Goal: Transaction & Acquisition: Purchase product/service

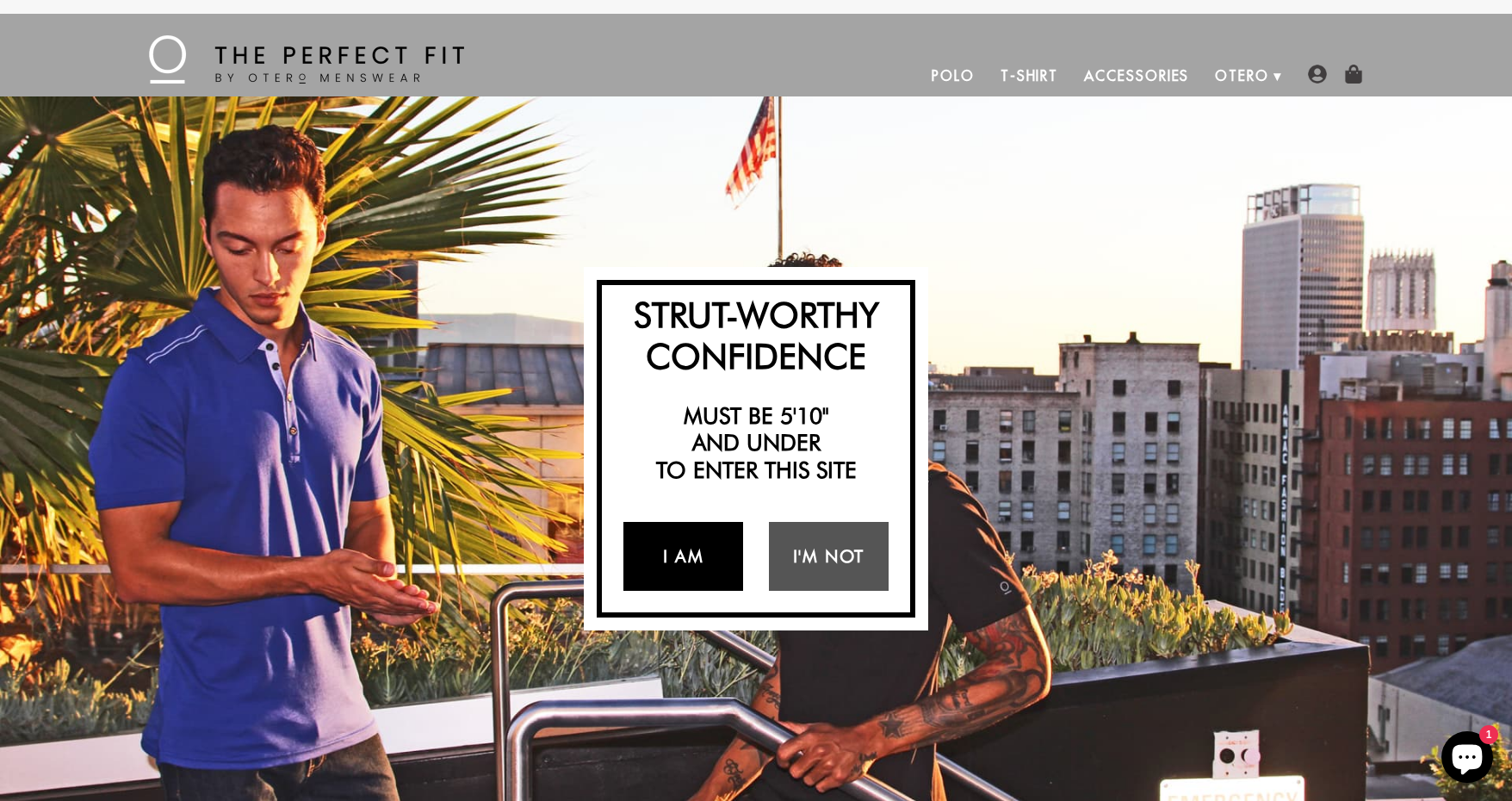
click at [697, 558] on link "I Am" at bounding box center [683, 556] width 119 height 69
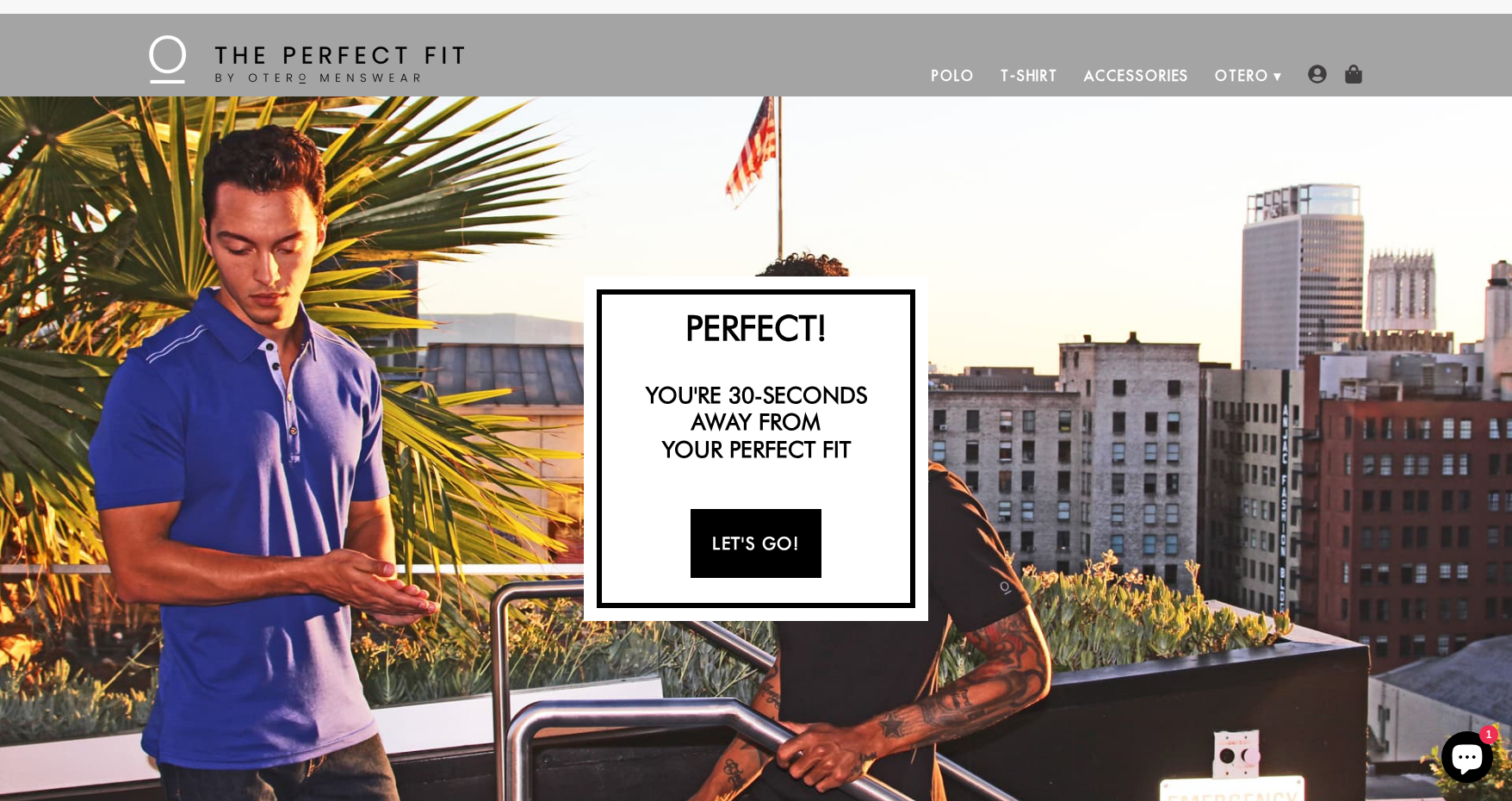
click at [769, 553] on link "Let's Go!" at bounding box center [756, 544] width 130 height 69
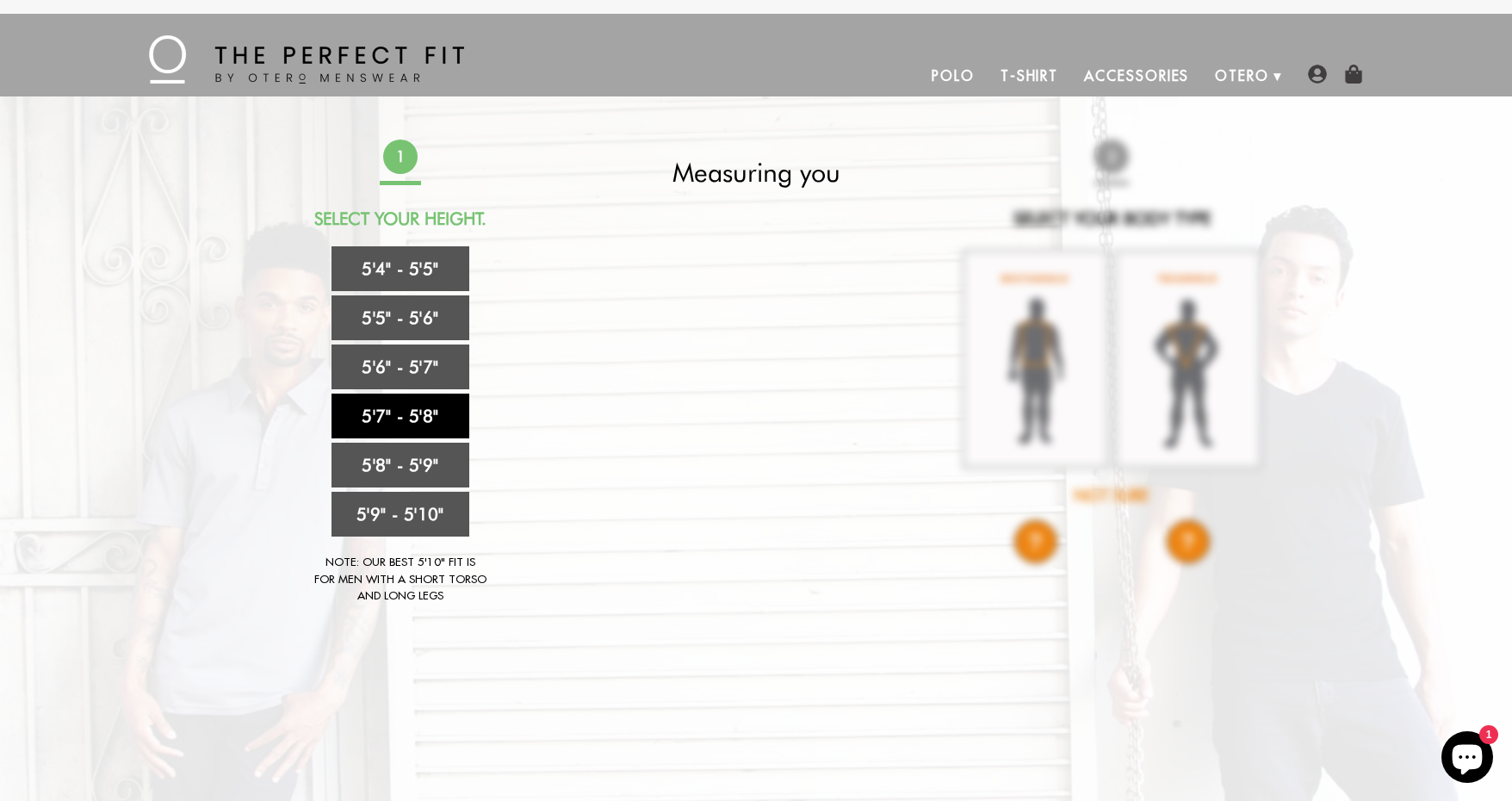
click at [402, 415] on link "5'7" - 5'8"" at bounding box center [399, 416] width 137 height 45
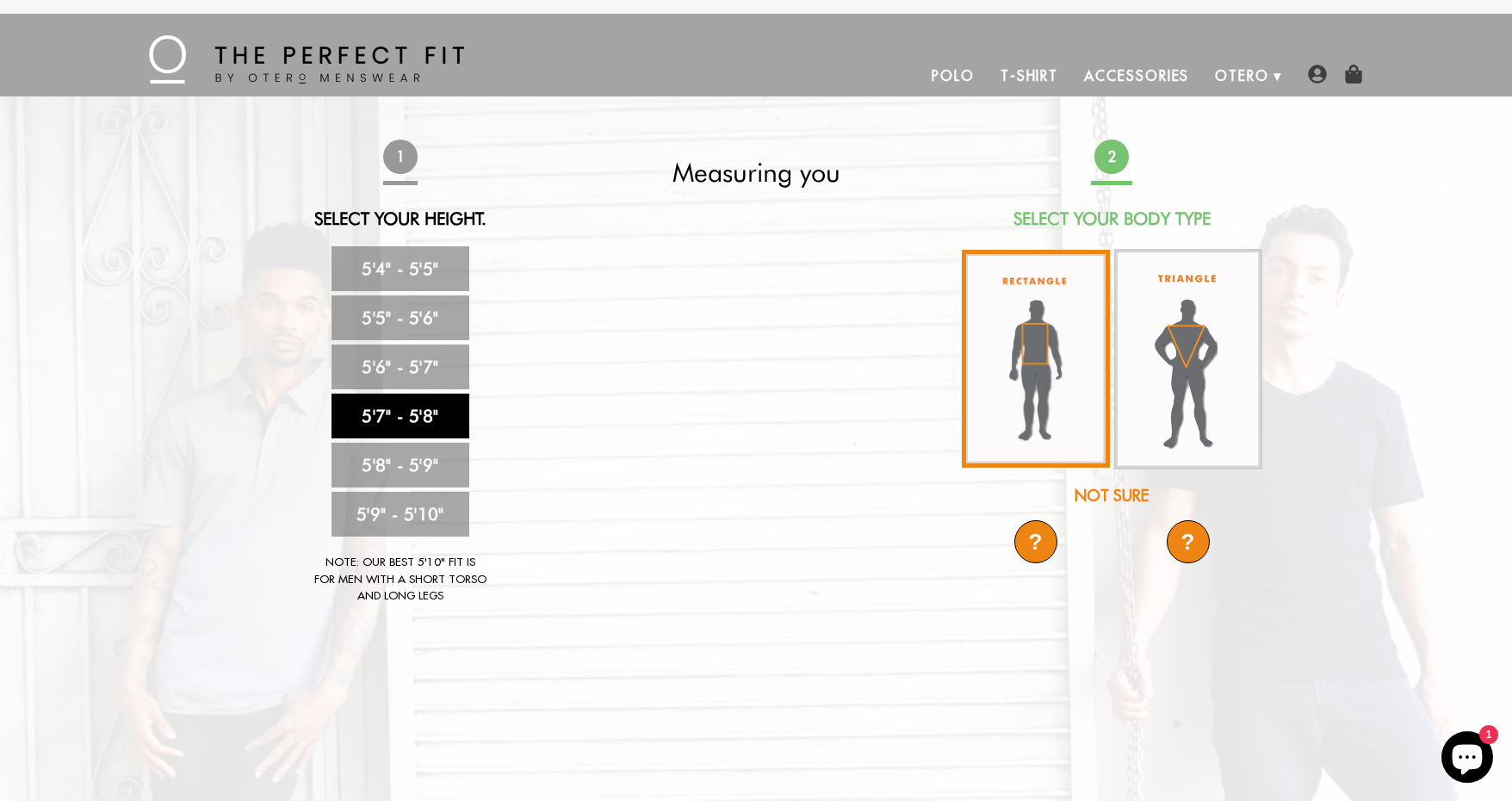
click at [1044, 357] on img at bounding box center [1035, 359] width 148 height 218
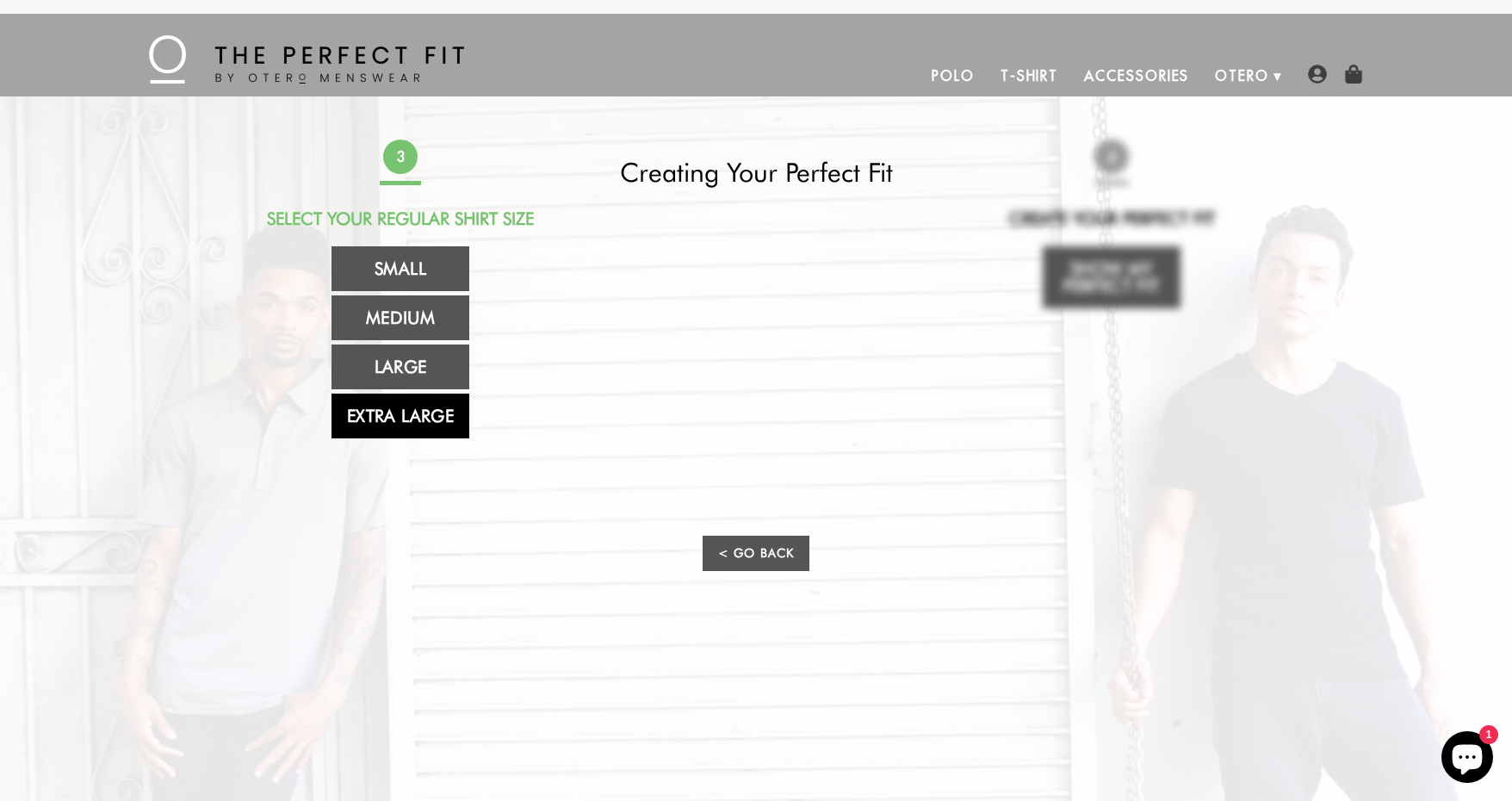
click at [422, 417] on link "Extra Large" at bounding box center [399, 416] width 137 height 45
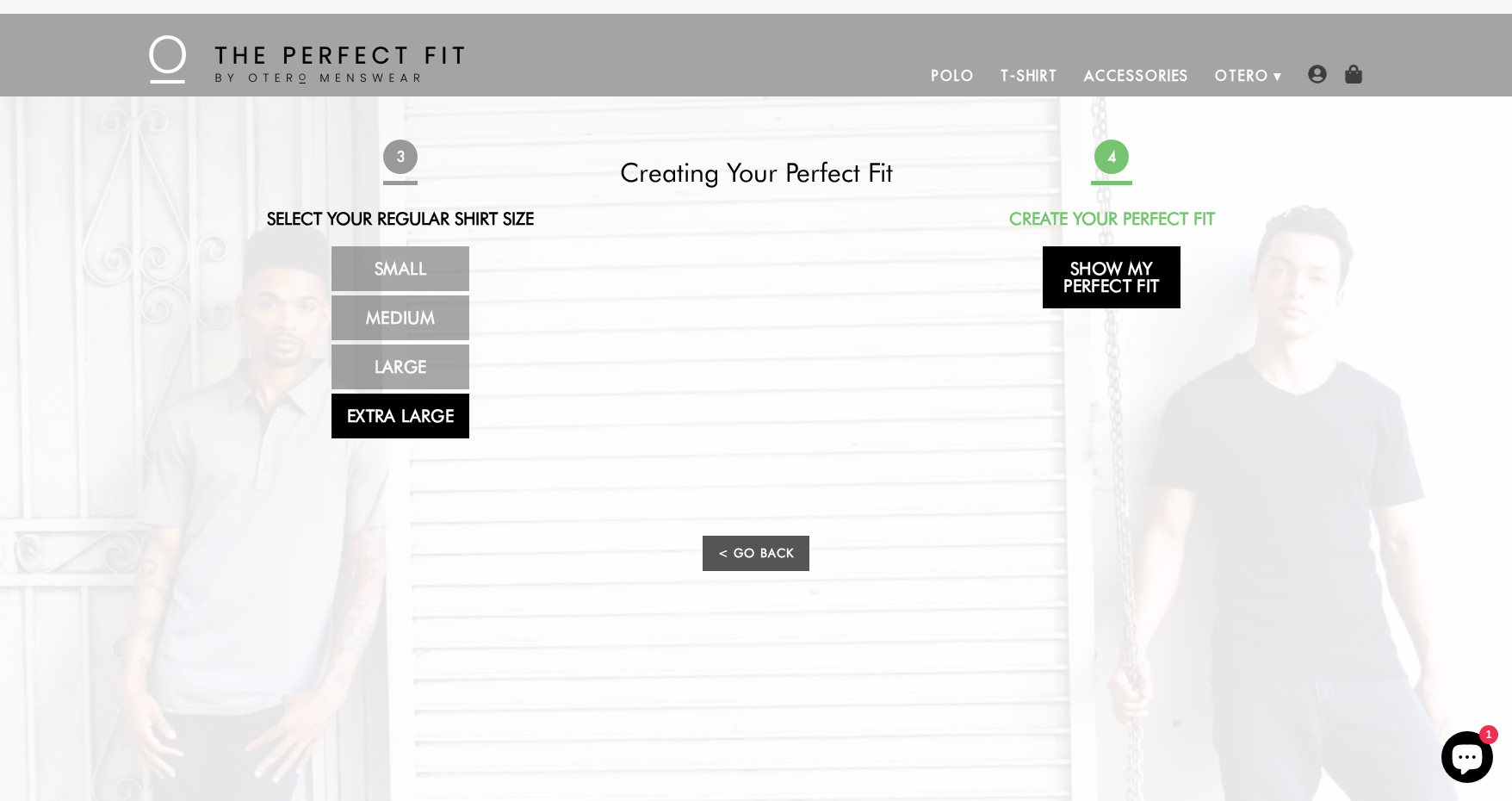
click at [1137, 287] on link "Show My Perfect Fit" at bounding box center [1111, 278] width 137 height 62
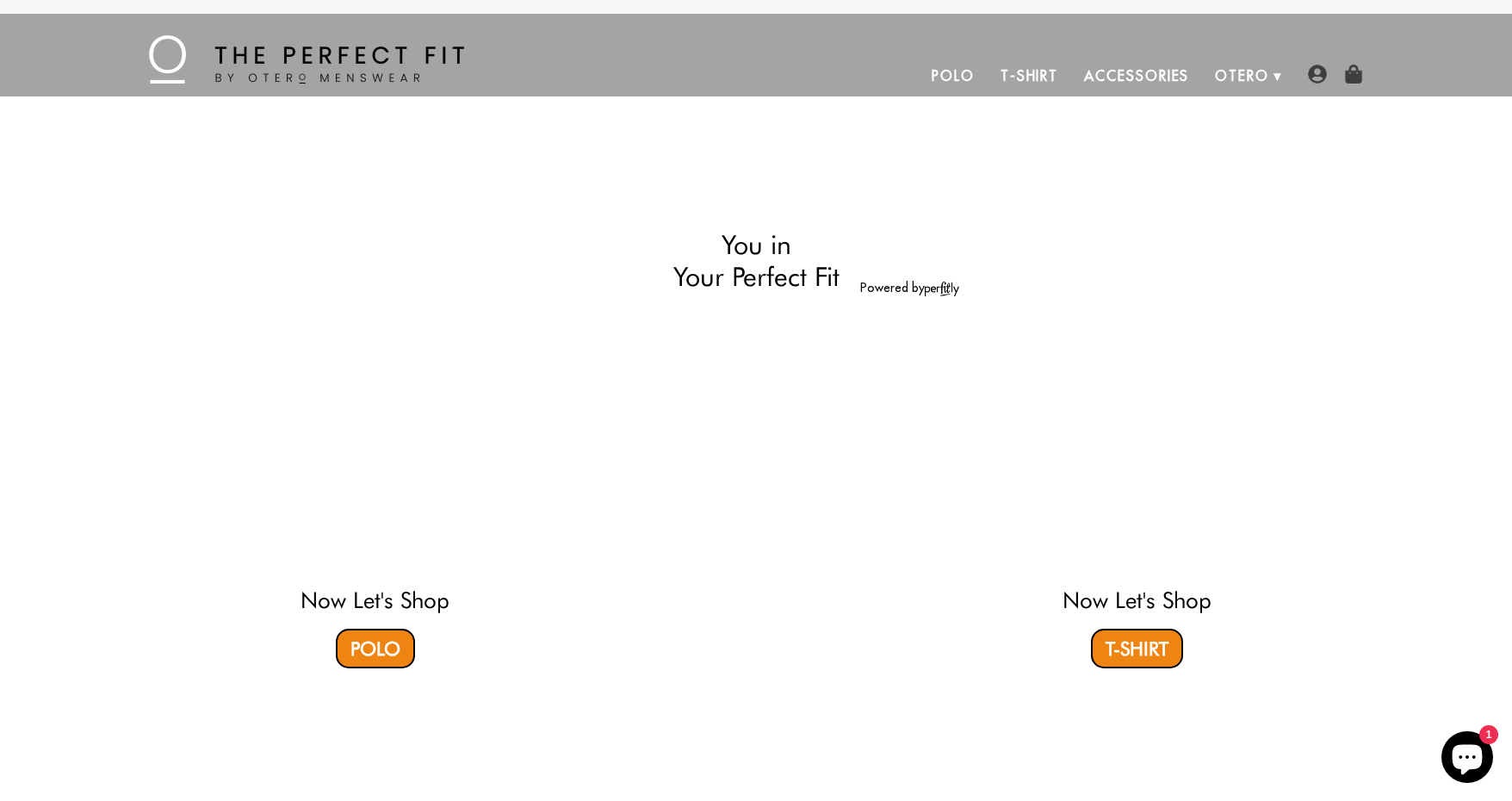
select select "57-58"
select select "XL"
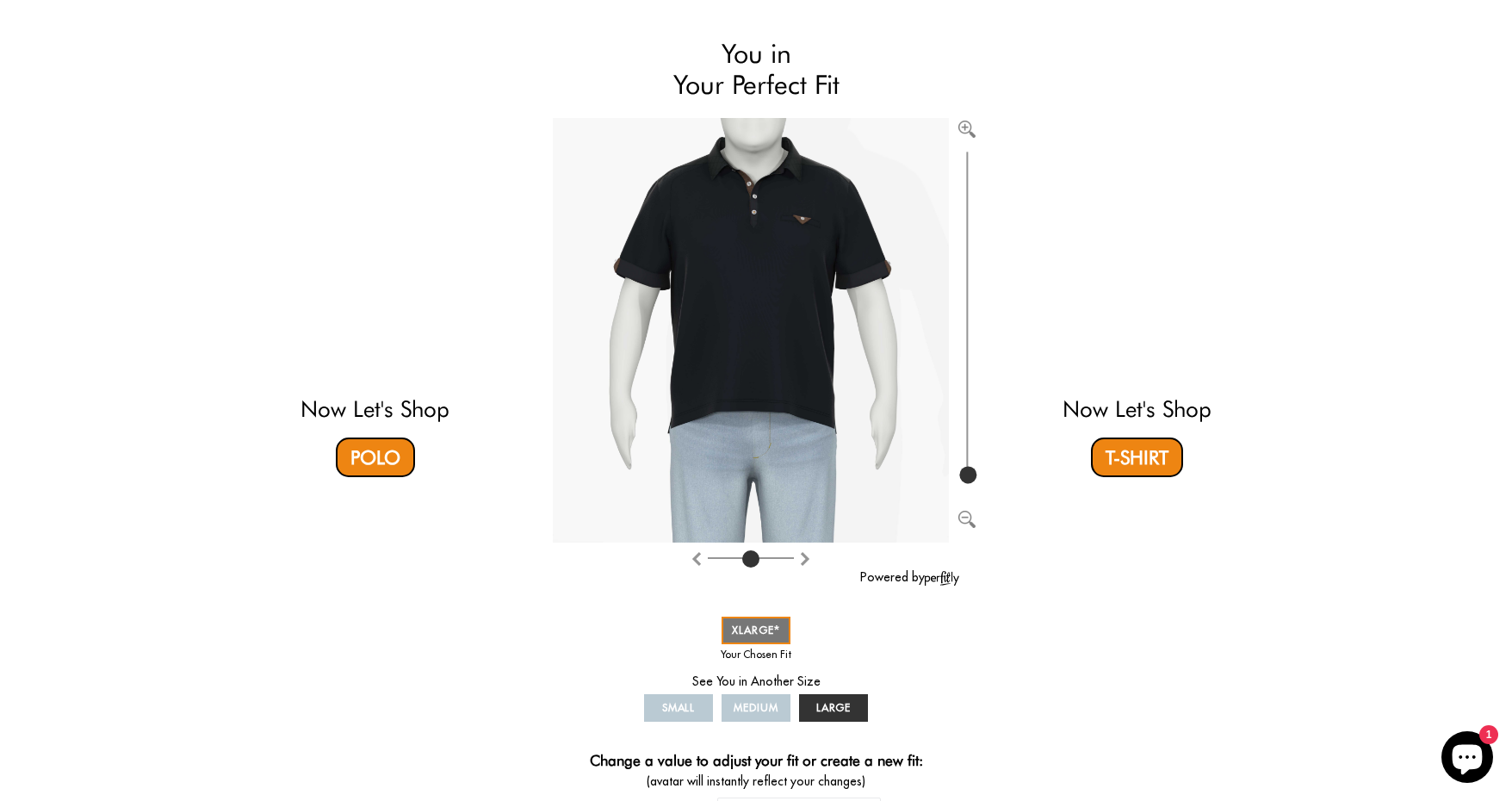
scroll to position [122, 0]
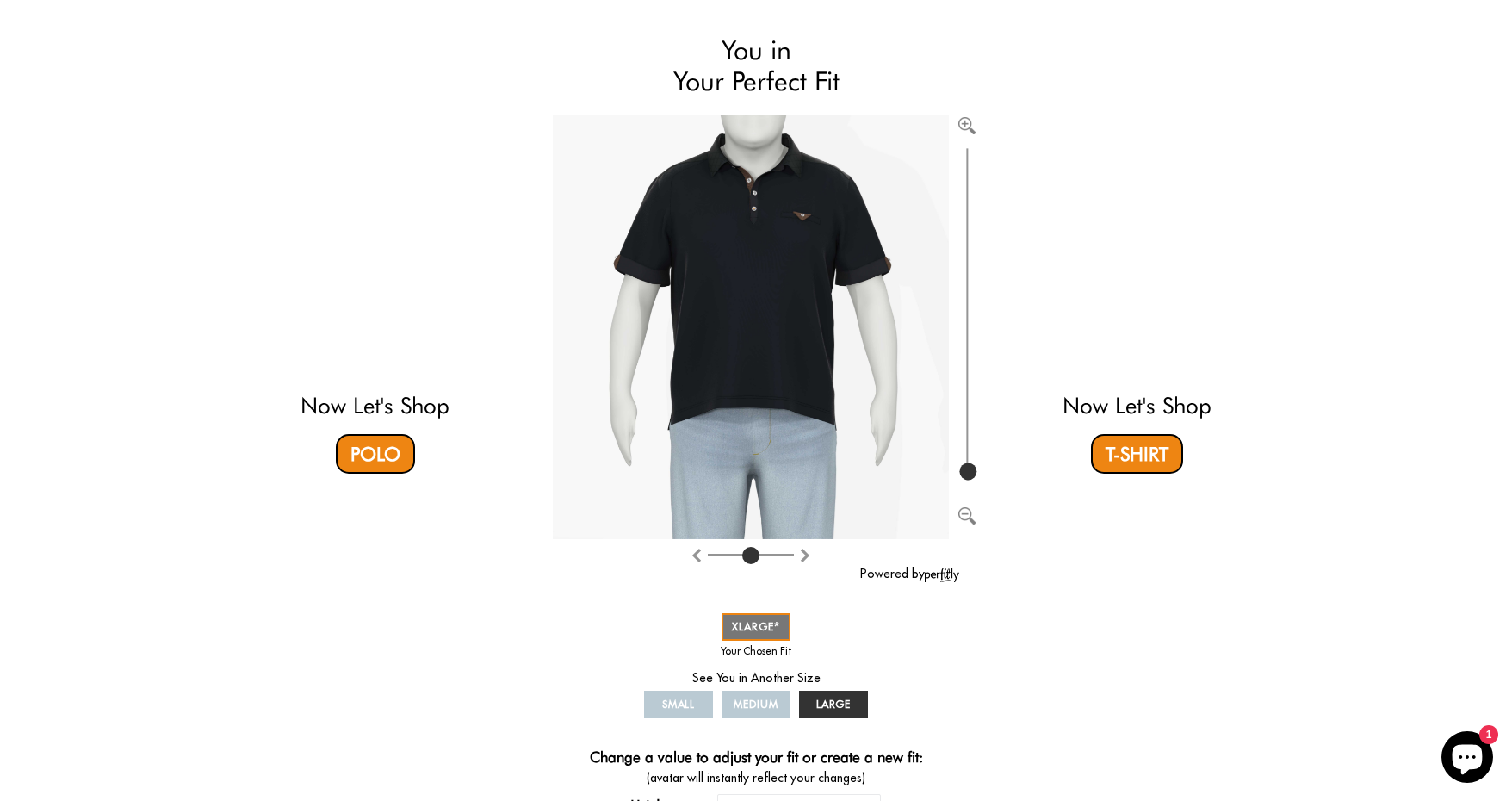
click at [750, 557] on input "range" at bounding box center [751, 558] width 86 height 2
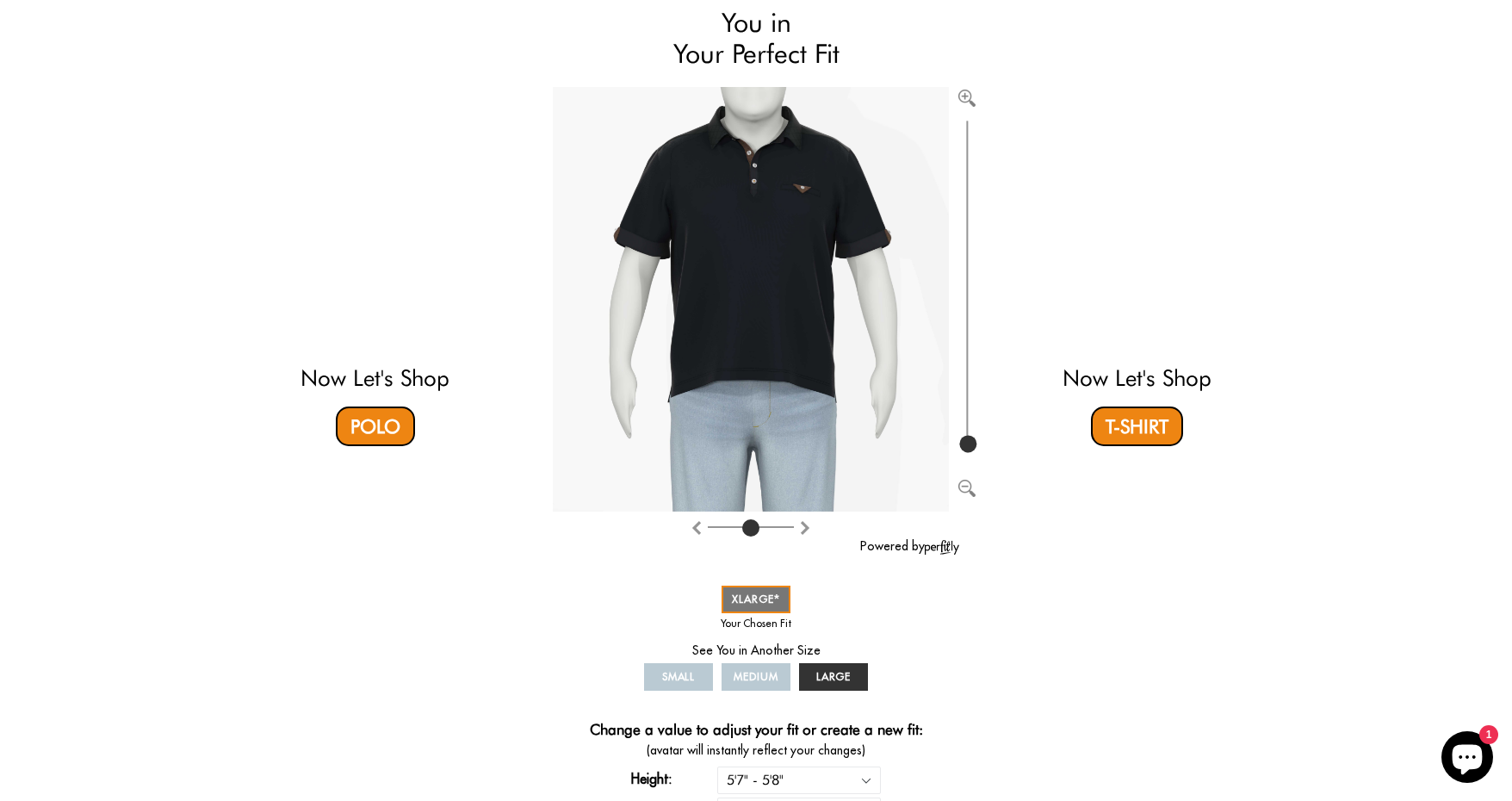
scroll to position [163, 0]
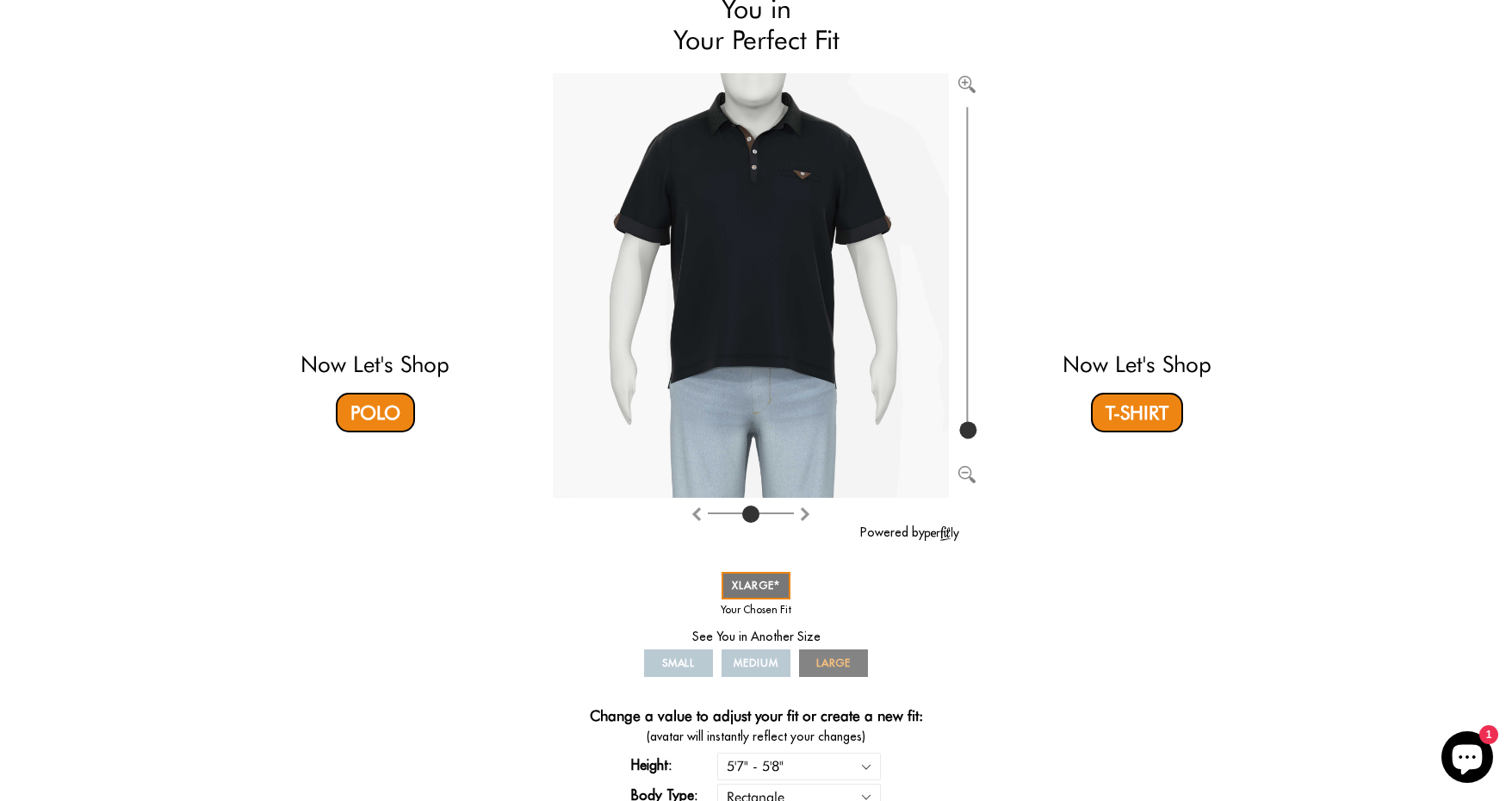
click at [830, 667] on span "LARGE" at bounding box center [833, 663] width 35 height 13
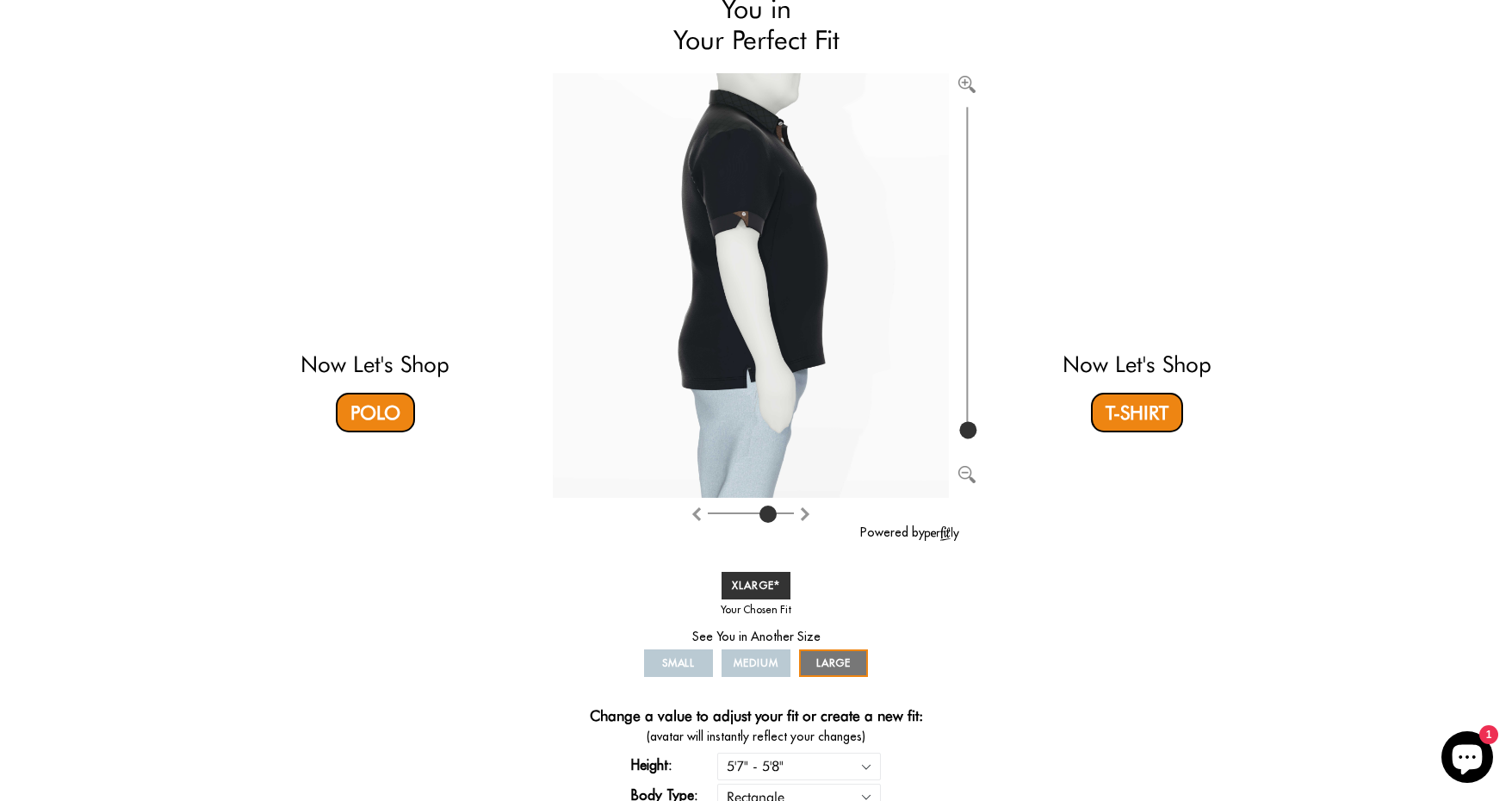
drag, startPoint x: 749, startPoint y: 508, endPoint x: 770, endPoint y: 507, distance: 21.0
type input "6"
click at [770, 516] on input "range" at bounding box center [751, 517] width 86 height 2
click at [766, 580] on span "XLARGE" at bounding box center [756, 585] width 48 height 13
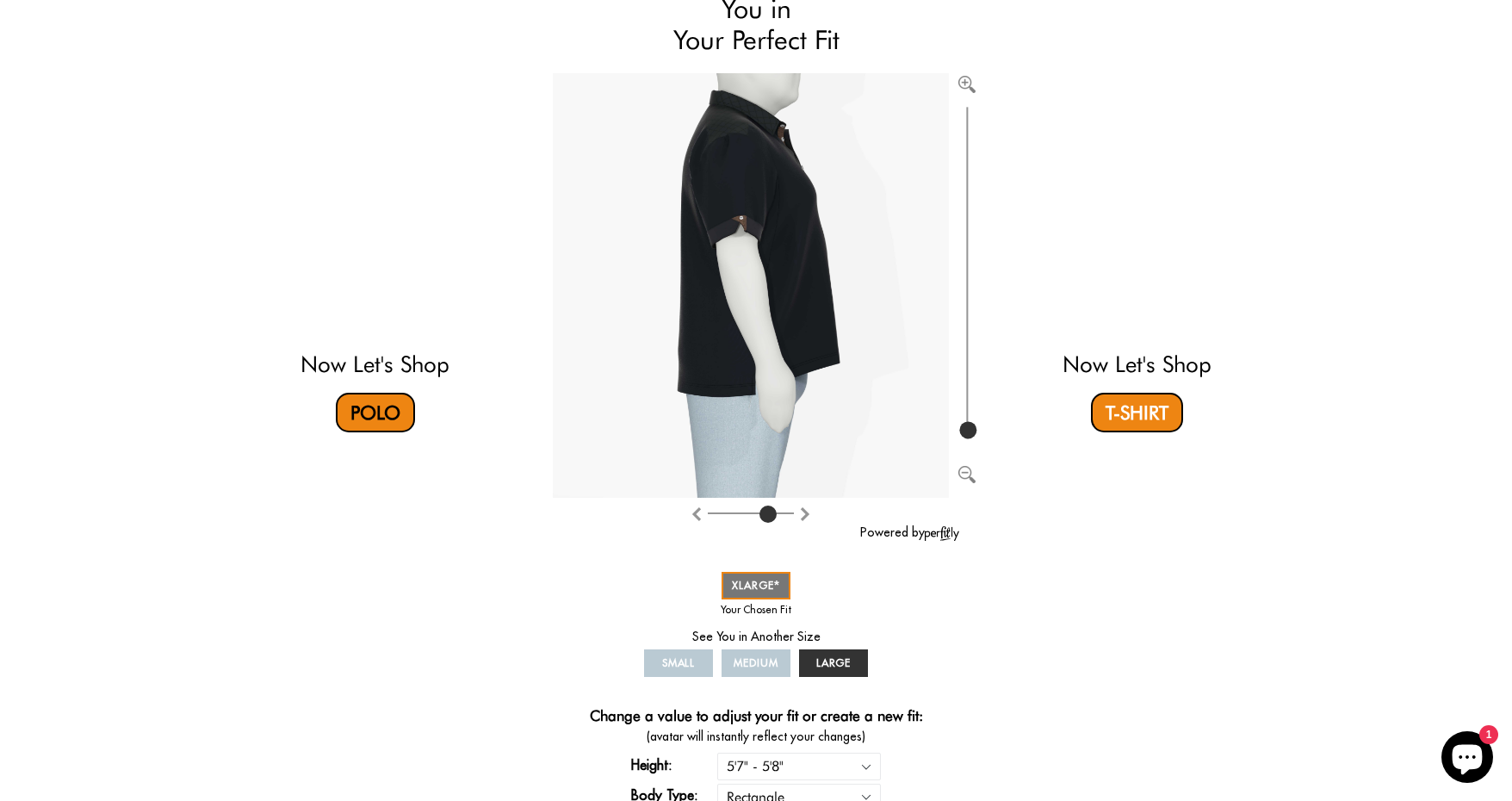
click at [377, 406] on link "Polo" at bounding box center [375, 413] width 80 height 40
click at [1159, 410] on link "T-Shirt" at bounding box center [1137, 413] width 93 height 40
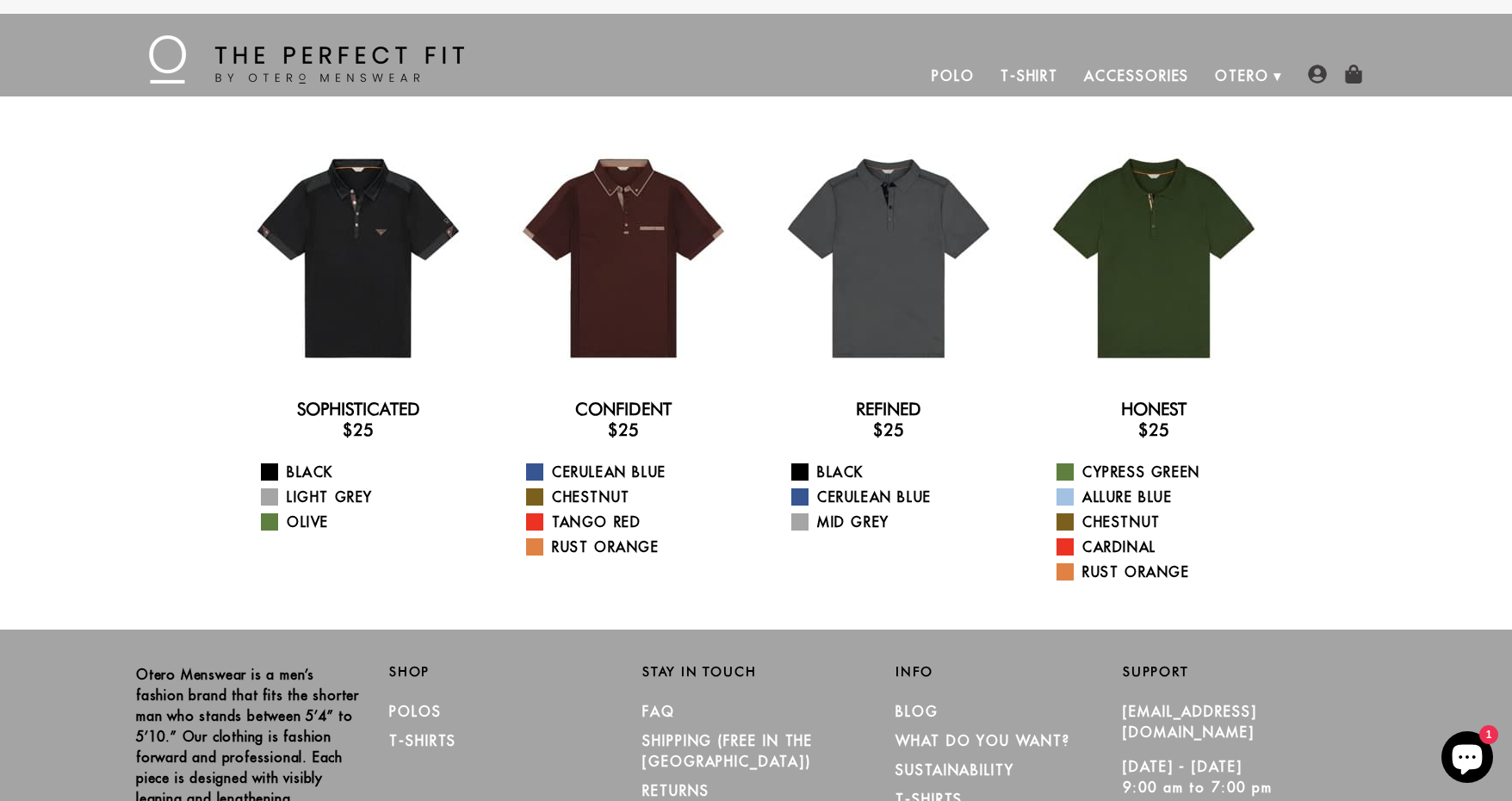
click at [972, 79] on link "Polo" at bounding box center [954, 76] width 69 height 42
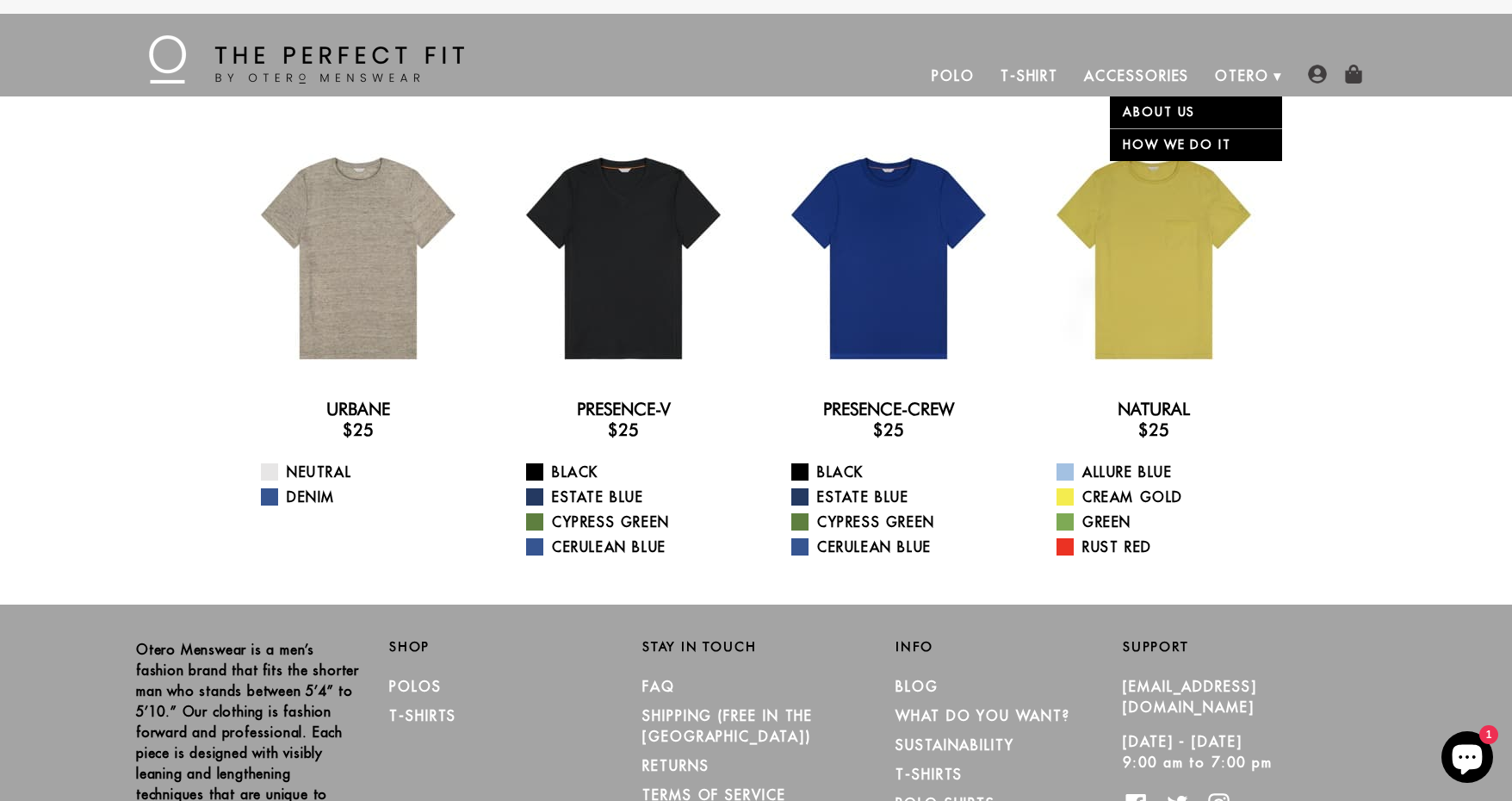
click at [1275, 73] on li "Otero About Us How We Do It" at bounding box center [1241, 76] width 80 height 42
click at [376, 66] on img at bounding box center [306, 60] width 315 height 48
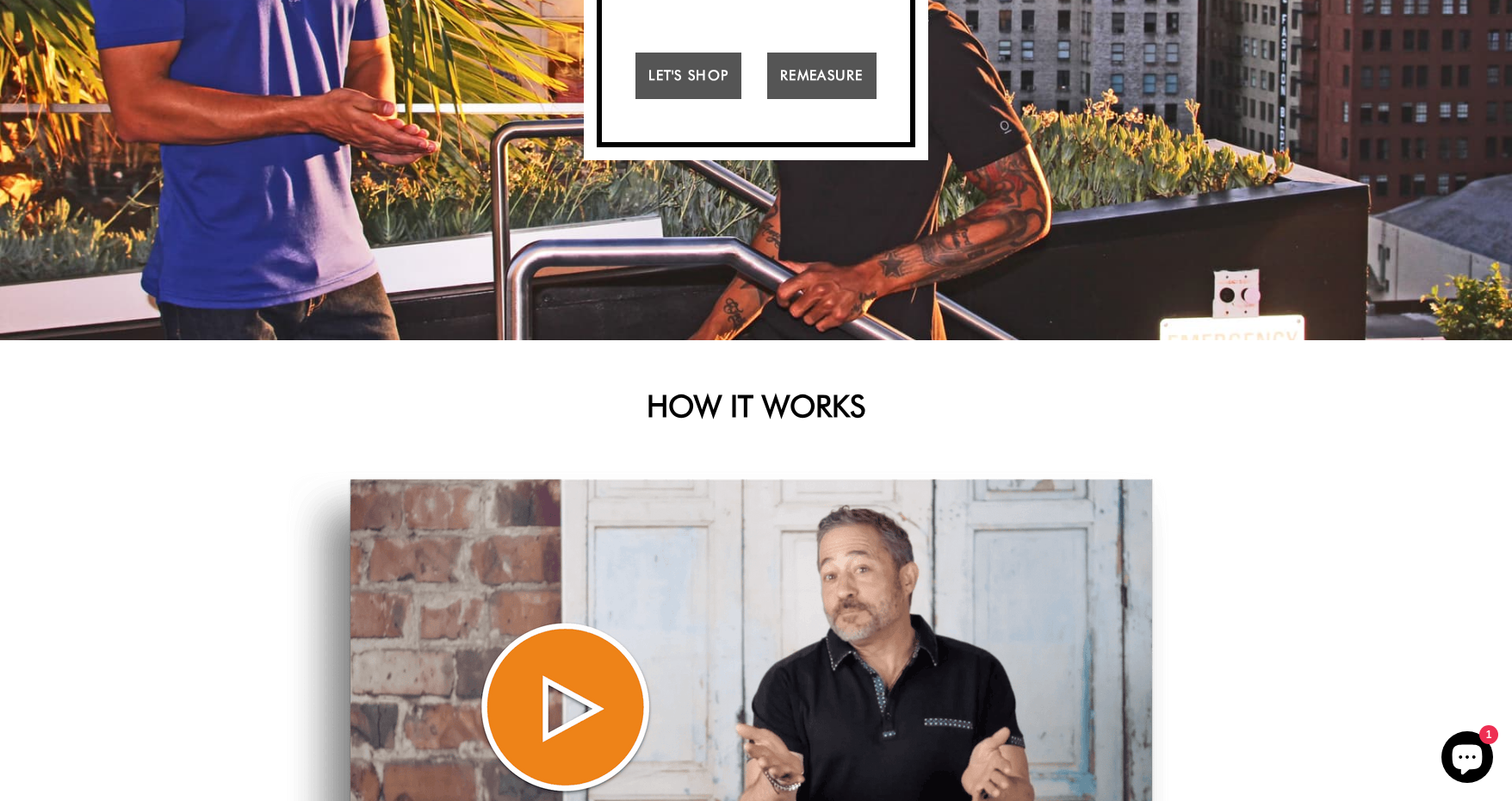
scroll to position [422, 0]
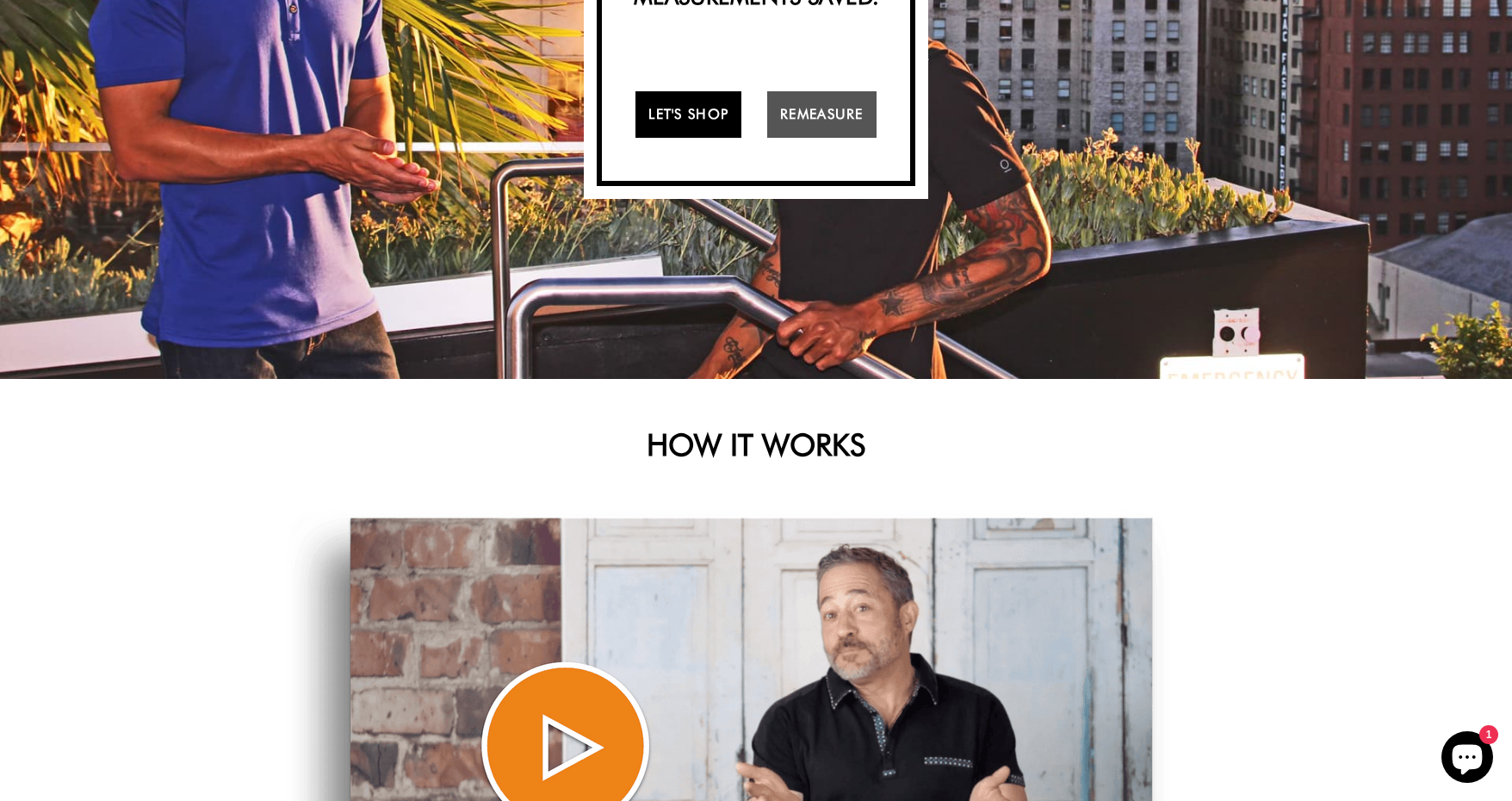
click at [705, 128] on link "Let's Shop" at bounding box center [688, 115] width 105 height 47
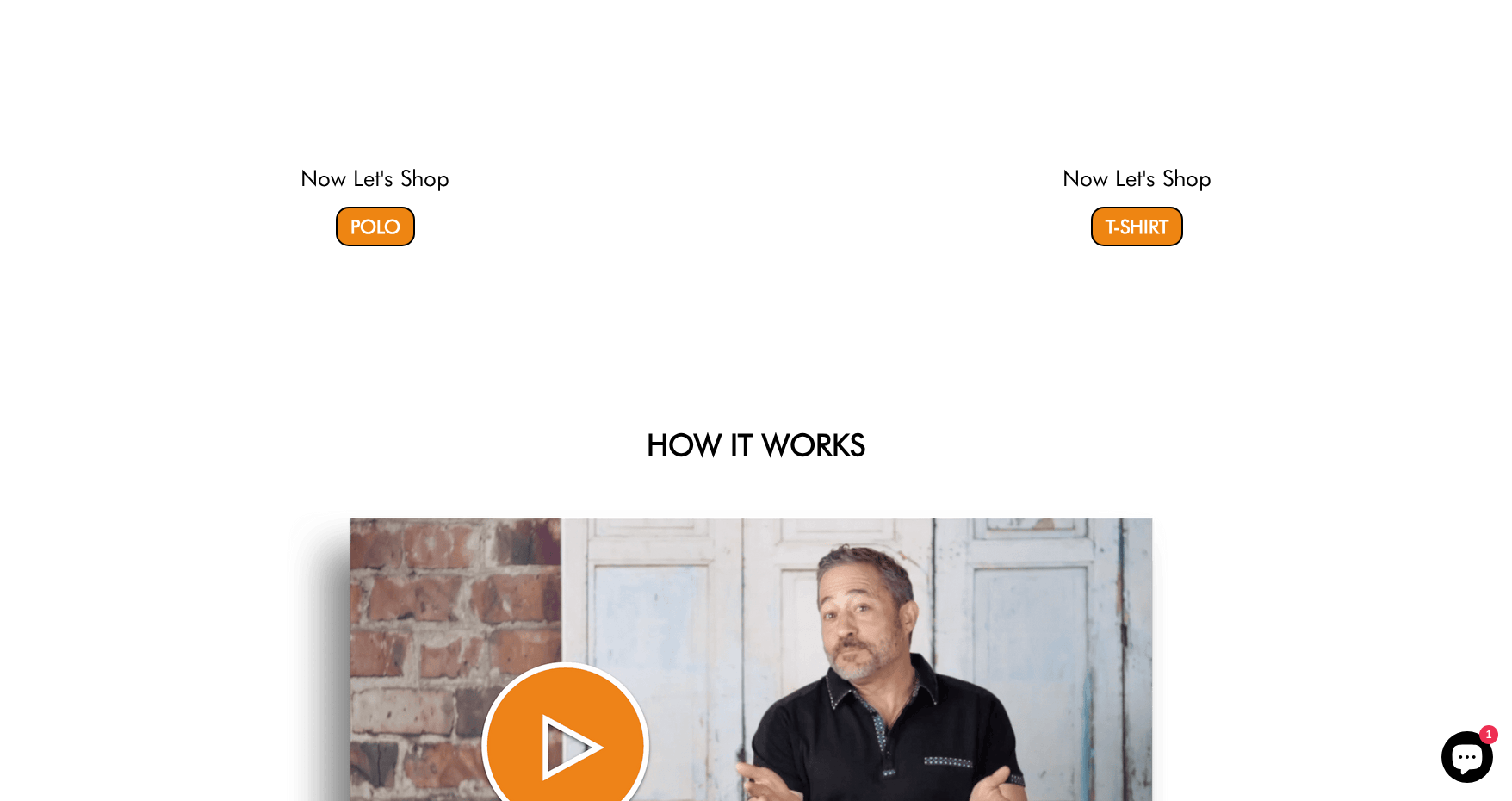
scroll to position [0, 0]
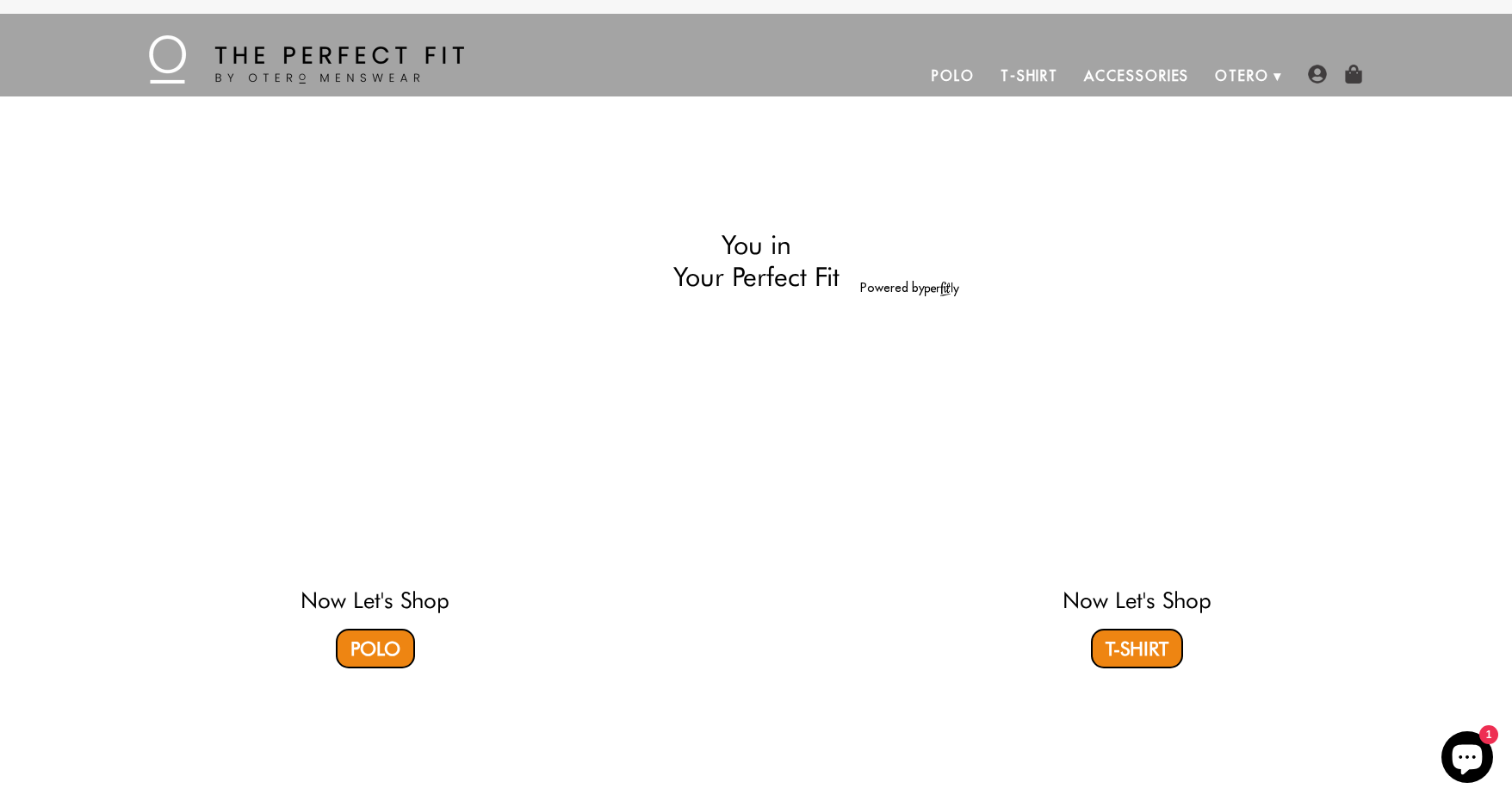
select select "57-58"
select select "XL"
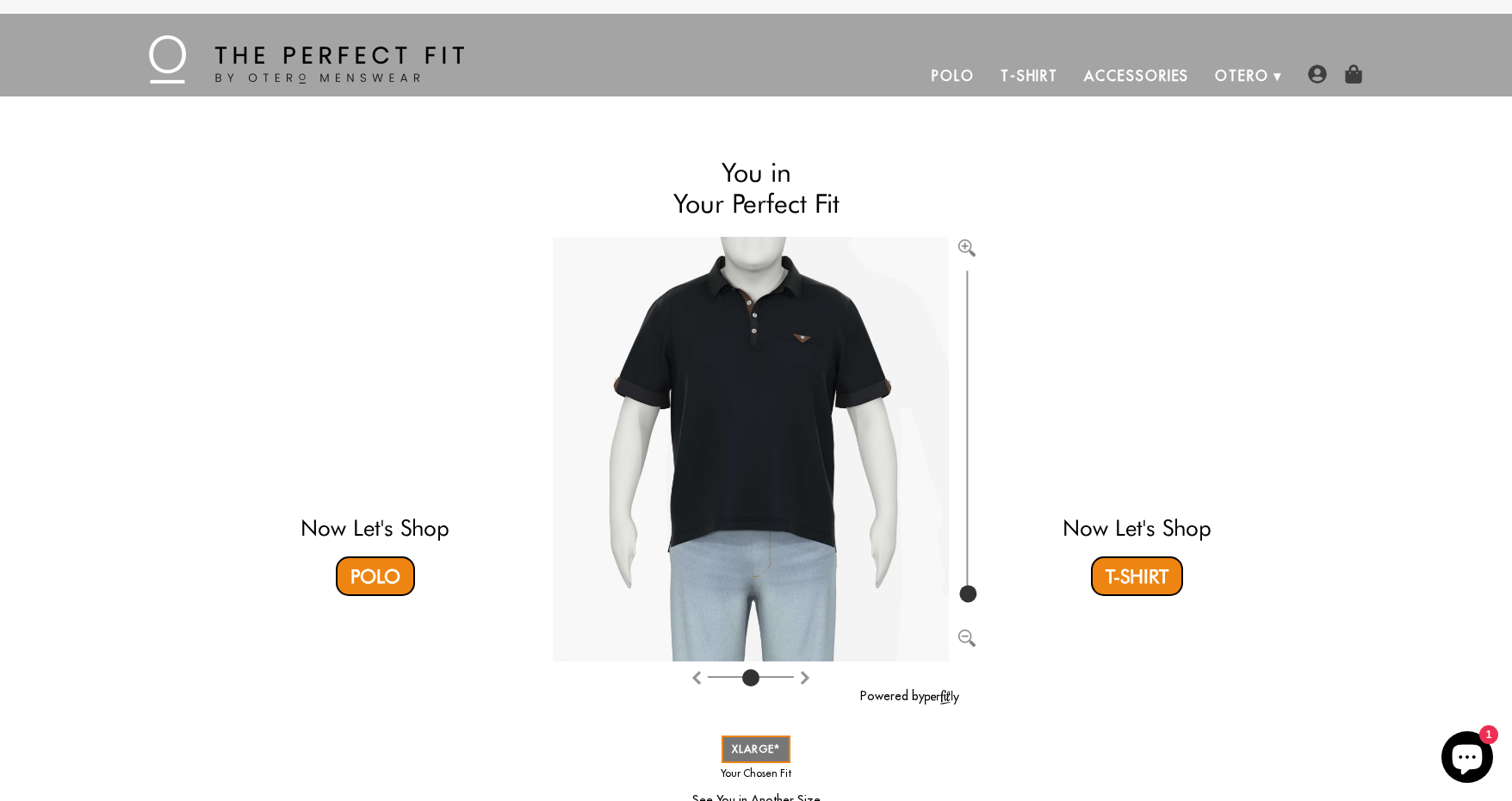
click at [1356, 81] on img at bounding box center [1353, 74] width 19 height 19
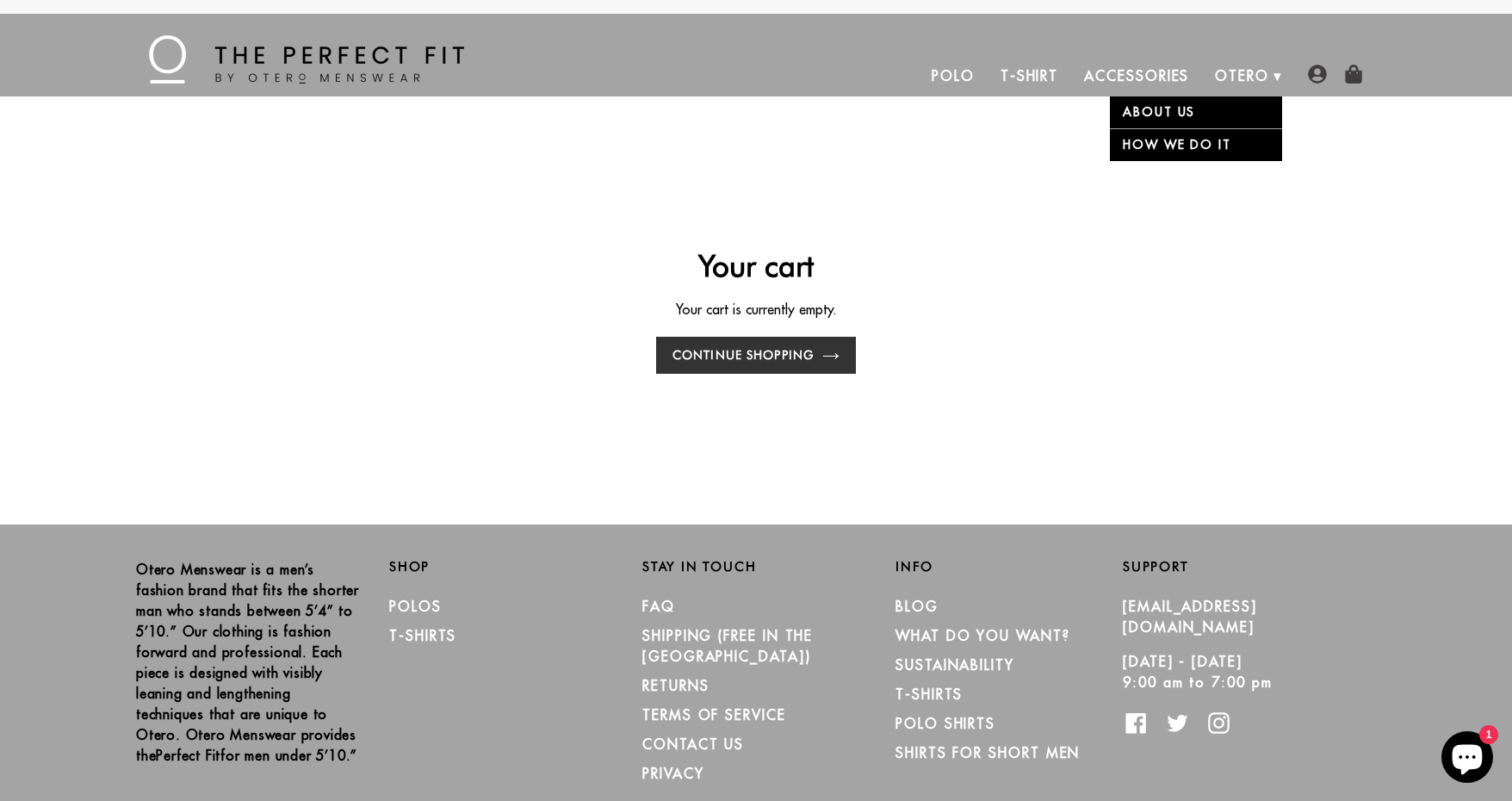
click at [1243, 78] on link "Otero" at bounding box center [1241, 76] width 80 height 42
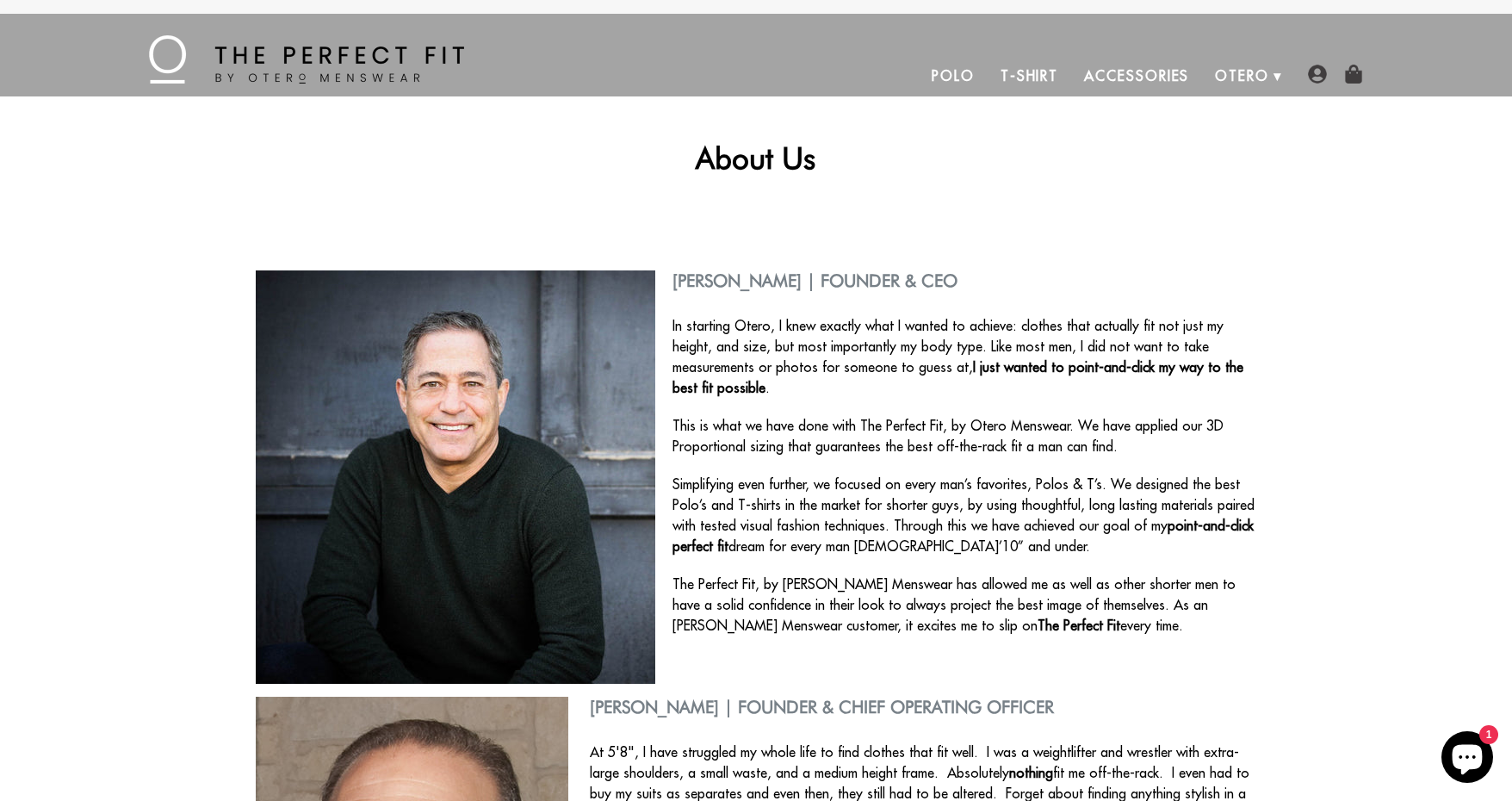
click at [349, 62] on img at bounding box center [306, 60] width 315 height 48
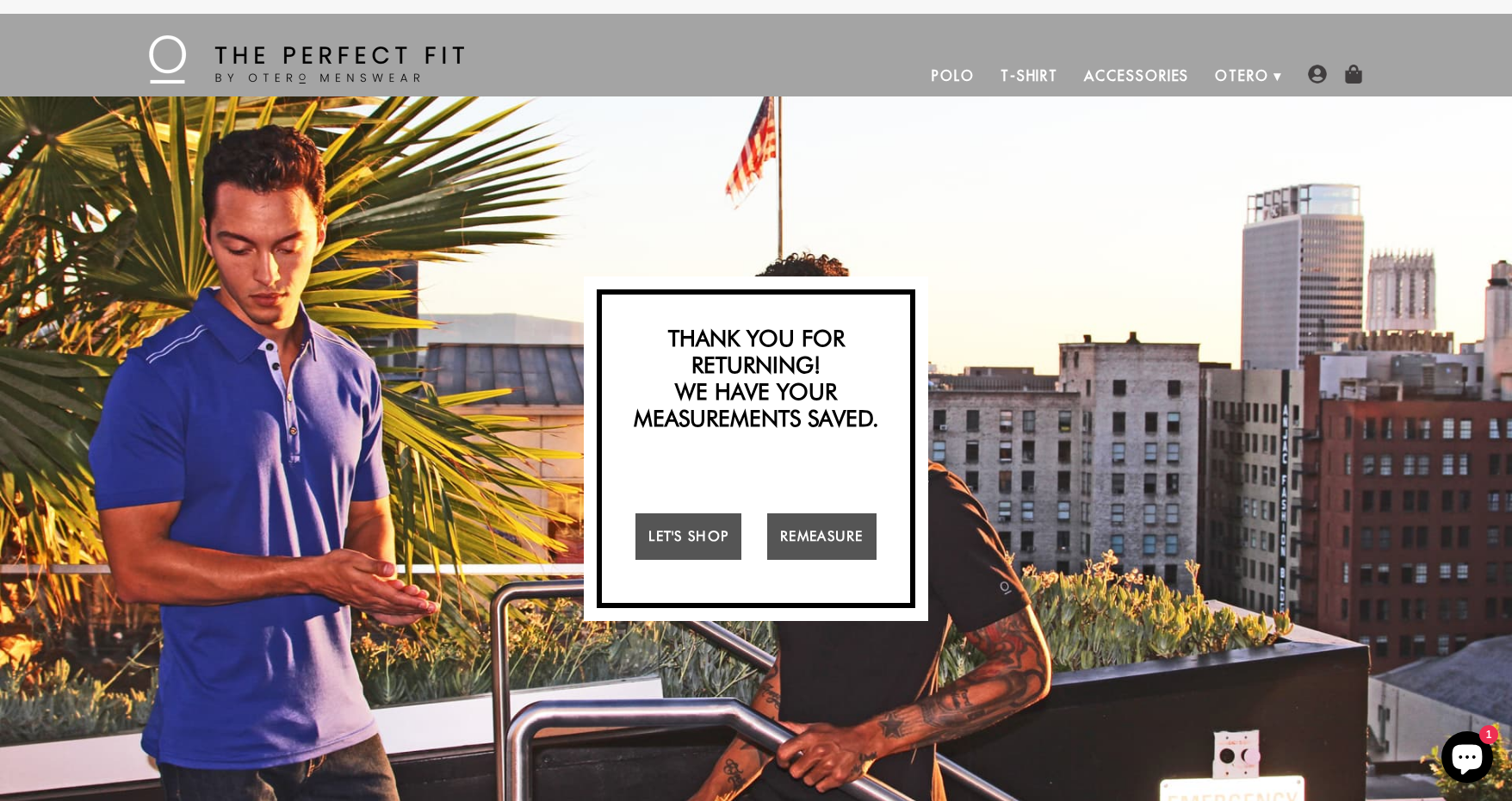
click at [278, 54] on img at bounding box center [306, 60] width 315 height 48
